Goal: Information Seeking & Learning: Learn about a topic

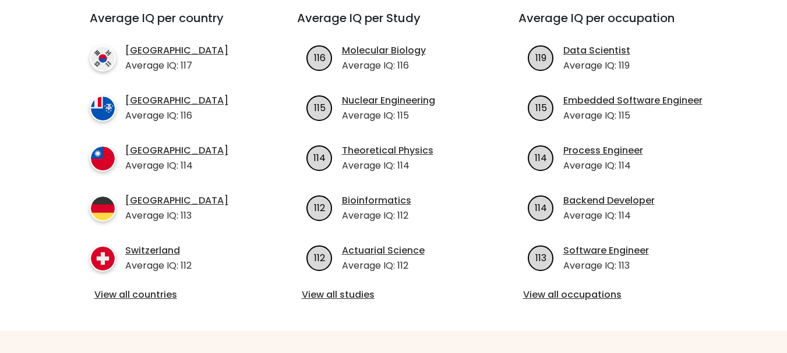
scroll to position [439, 0]
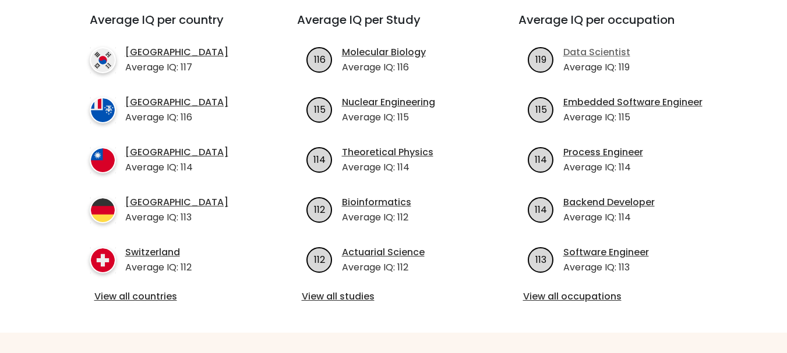
click at [607, 45] on link "Data Scientist" at bounding box center [596, 52] width 67 height 14
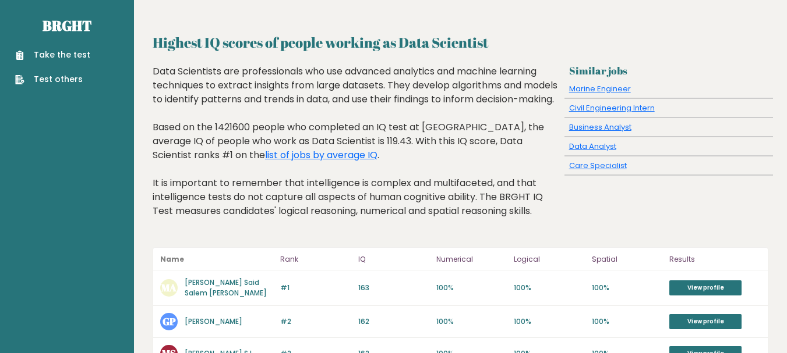
scroll to position [2, 0]
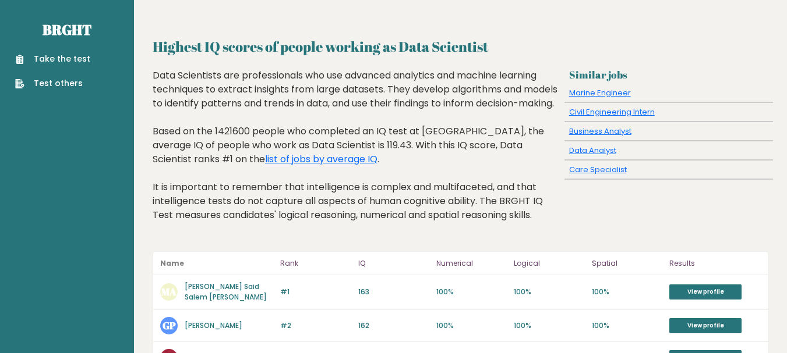
scroll to position [2, 0]
